Goal: Find specific page/section: Find specific page/section

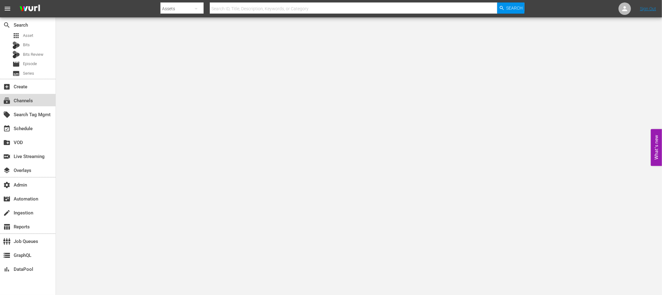
click at [18, 102] on div "subscriptions Channels" at bounding box center [17, 100] width 35 height 6
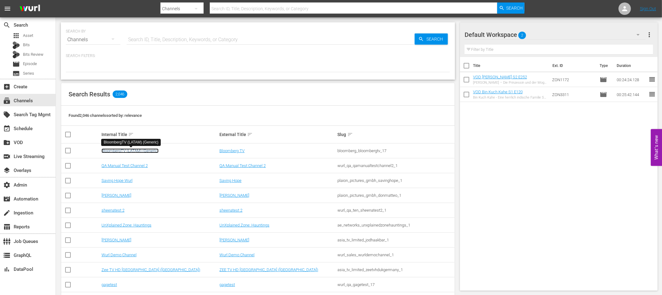
click at [122, 151] on link "BloombergTV (LATAM) (Generic)" at bounding box center [129, 151] width 57 height 5
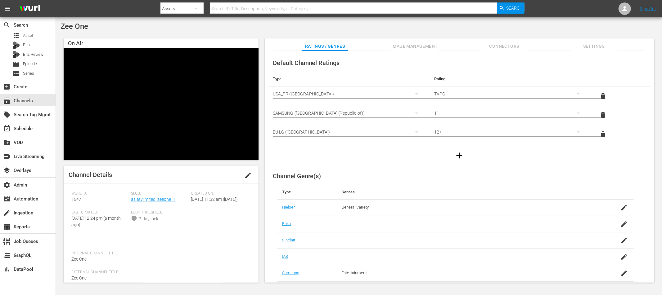
click at [596, 47] on span "Settings" at bounding box center [593, 46] width 47 height 8
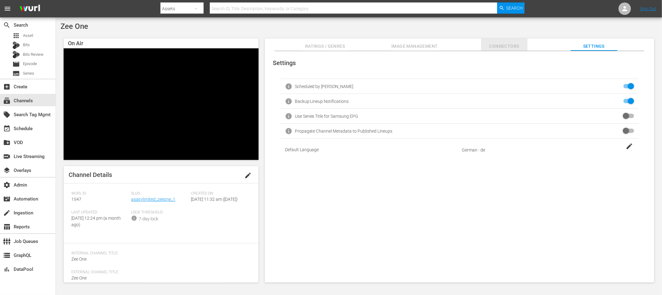
click at [511, 48] on span "Connectors" at bounding box center [504, 46] width 47 height 8
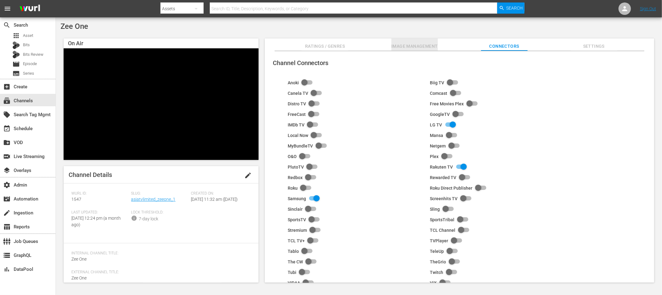
click at [419, 46] on span "Image Management" at bounding box center [414, 46] width 47 height 8
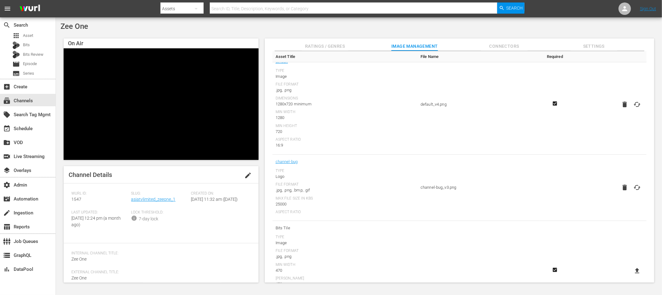
scroll to position [47, 0]
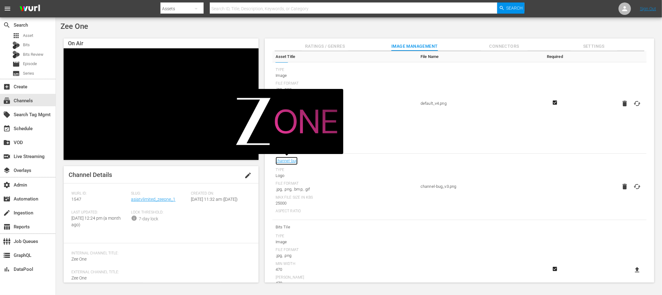
click at [288, 159] on link "channel-bug" at bounding box center [286, 161] width 22 height 8
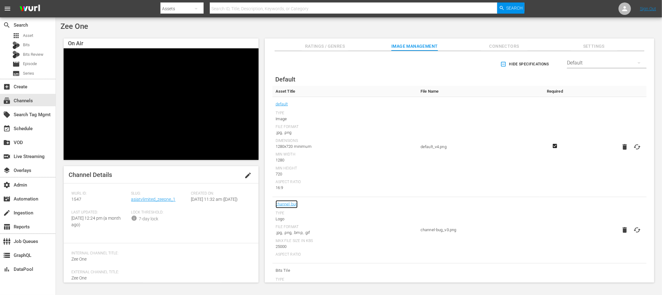
scroll to position [0, 0]
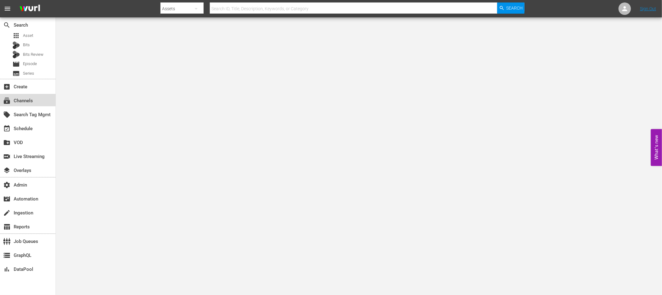
click at [26, 103] on div "subscriptions Channels" at bounding box center [17, 100] width 35 height 6
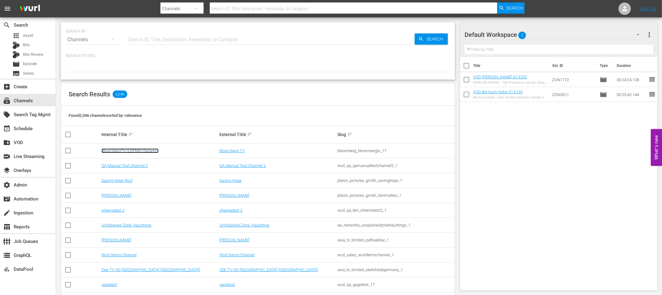
click at [123, 151] on link "BloombergTV (LATAM) (Generic)" at bounding box center [129, 151] width 57 height 5
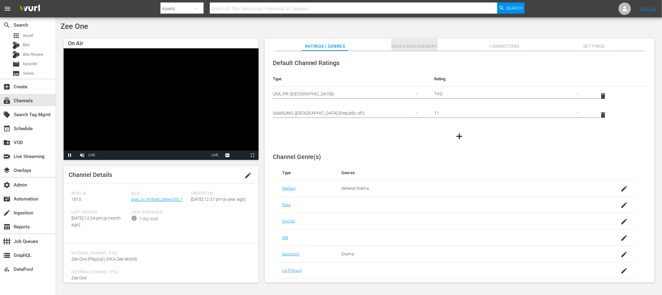
click at [409, 44] on span "Image Management" at bounding box center [414, 46] width 47 height 8
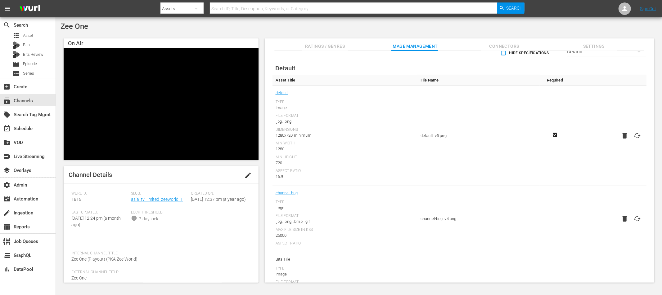
scroll to position [19, 0]
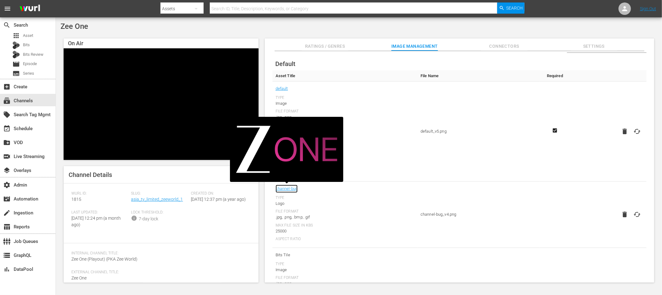
click at [291, 190] on link "channel-bug" at bounding box center [286, 189] width 22 height 8
